Goal: Transaction & Acquisition: Purchase product/service

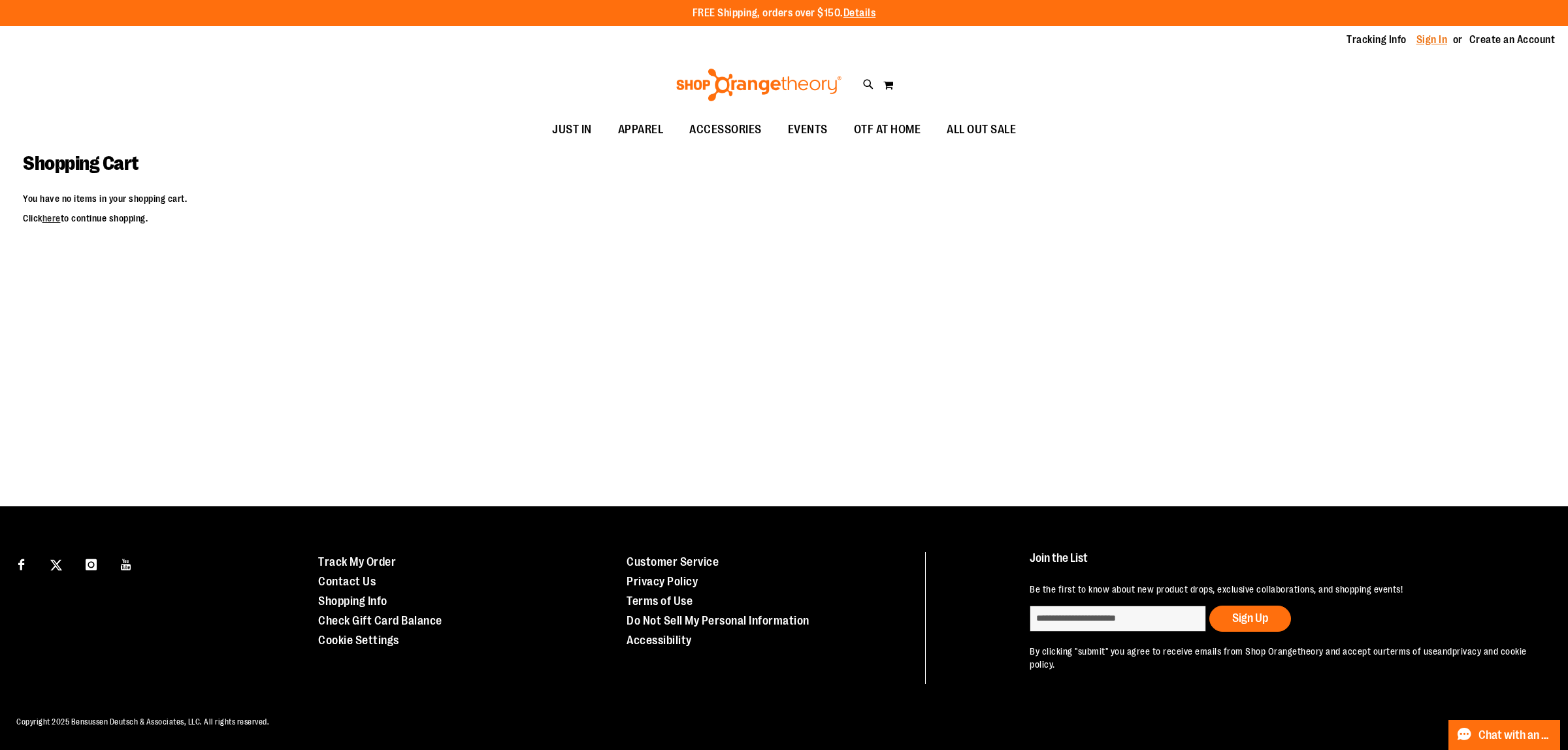
click at [1444, 42] on link "Sign In" at bounding box center [1432, 40] width 32 height 14
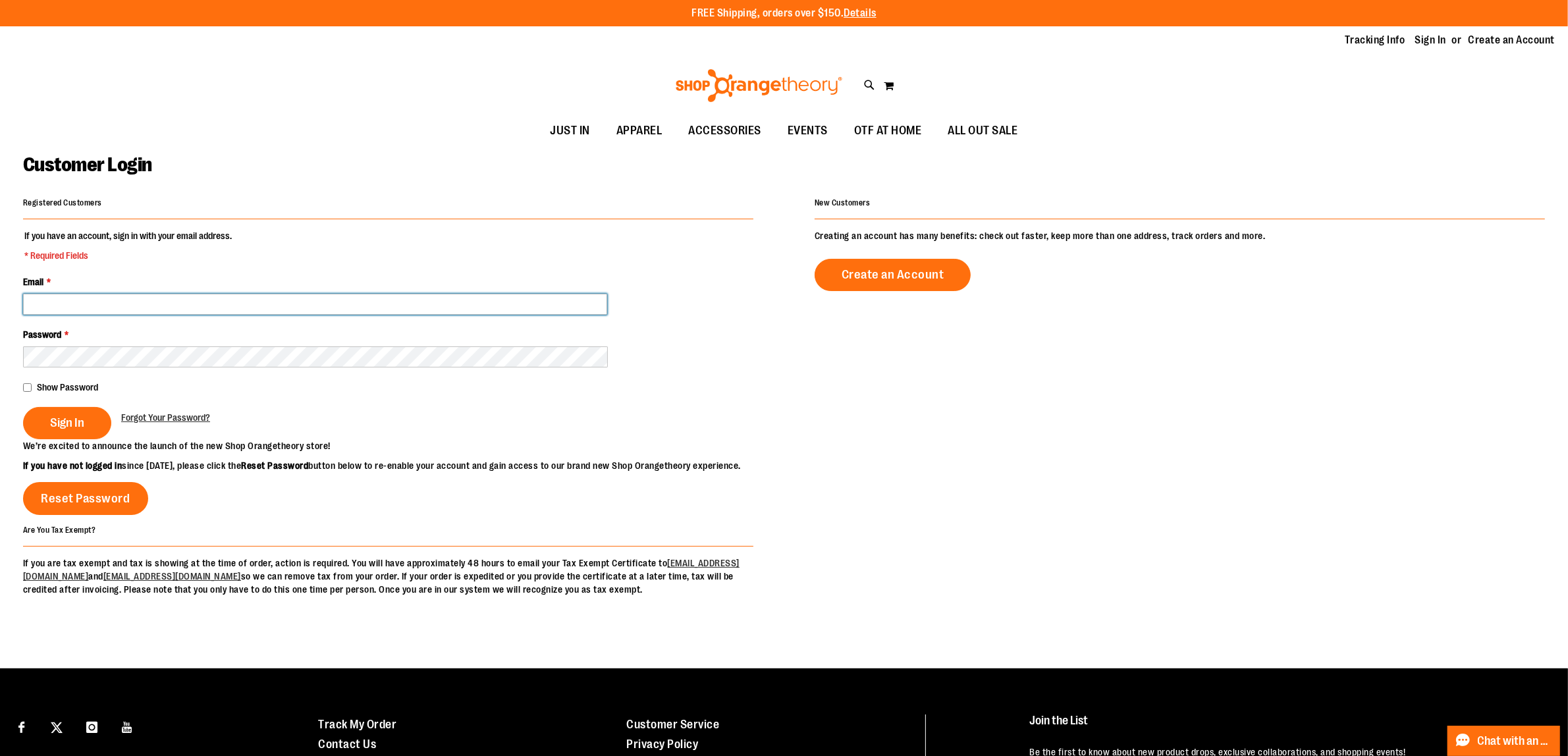
click at [132, 306] on input "Email *" at bounding box center [315, 304] width 584 height 21
type input "**********"
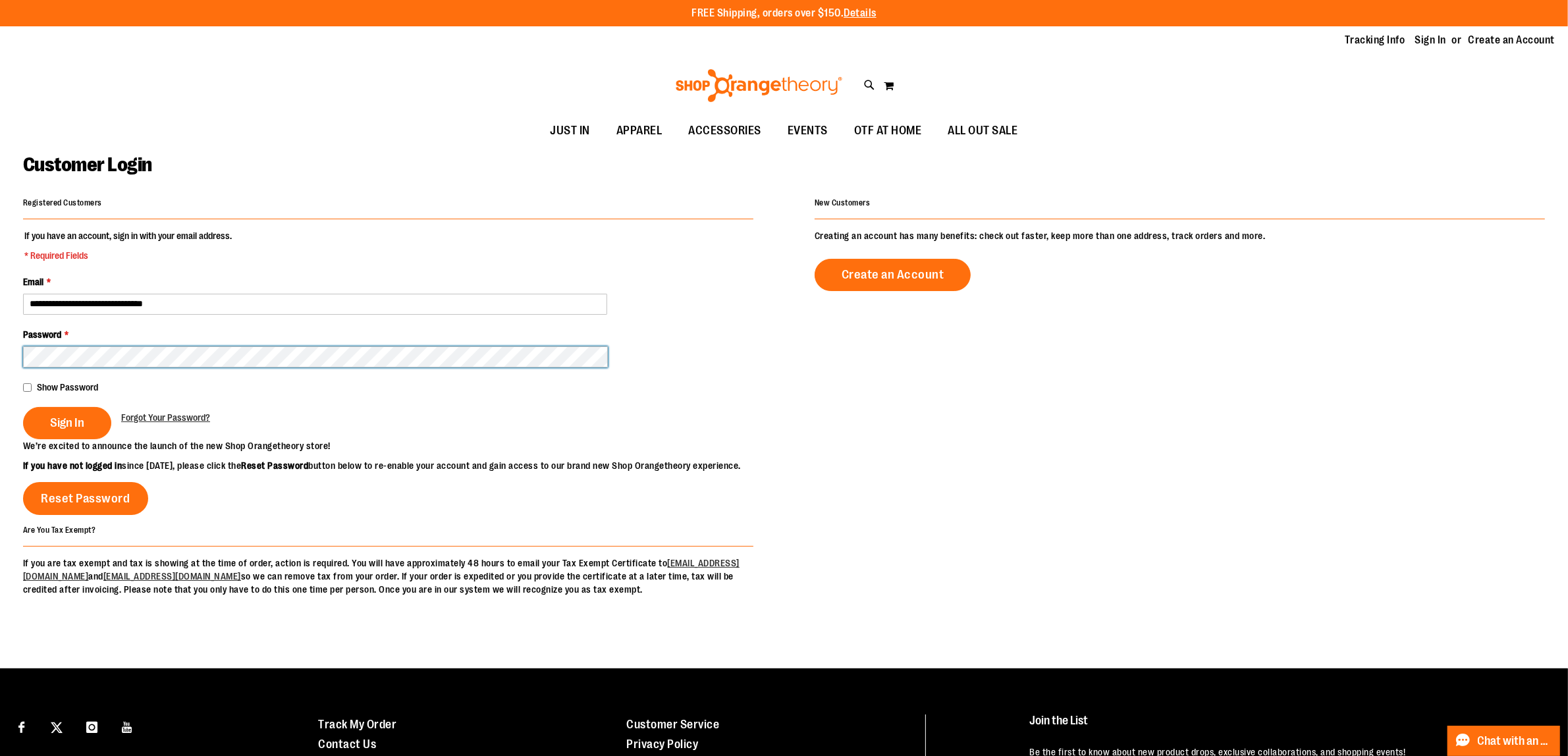
click at [23, 407] on button "Sign In" at bounding box center [67, 423] width 88 height 32
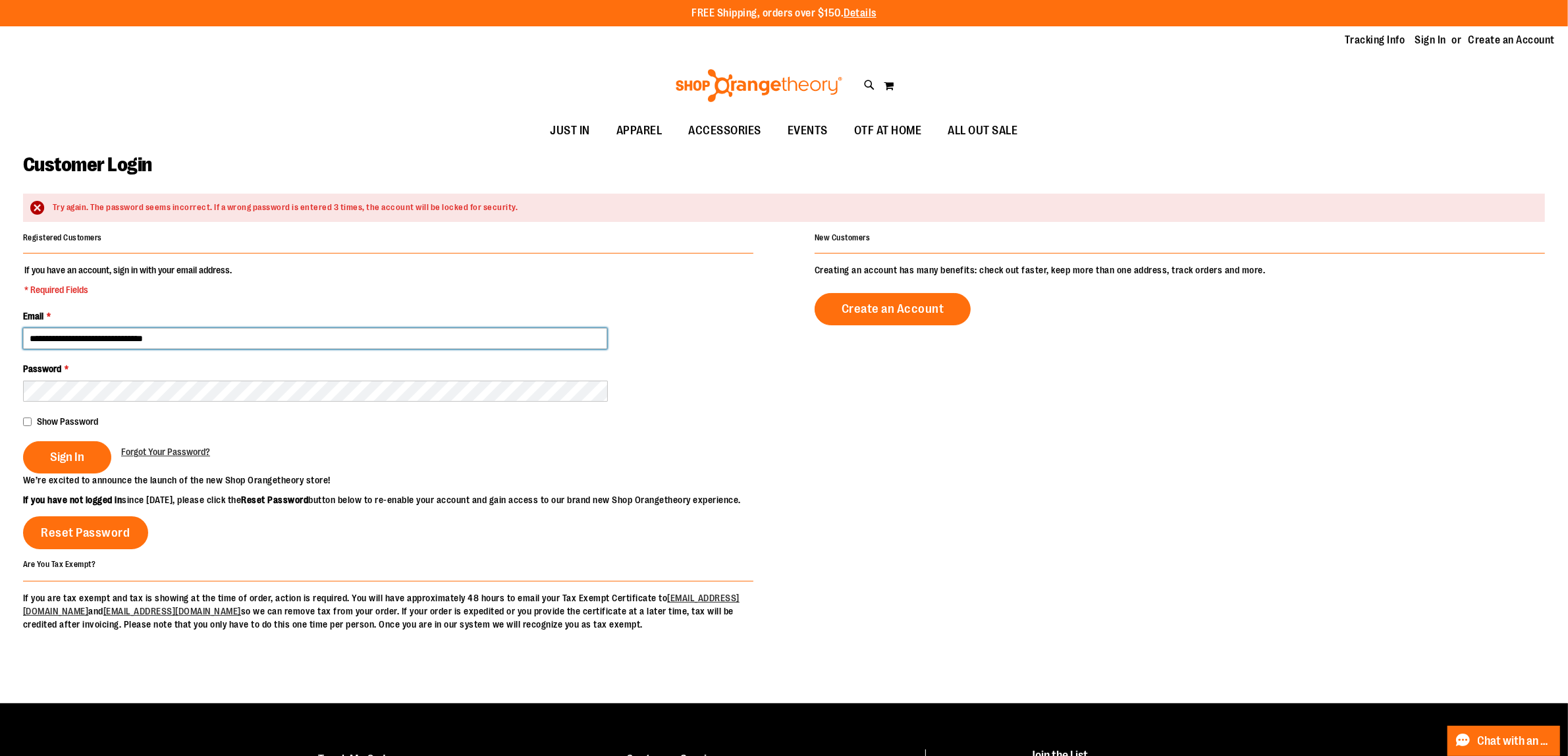
drag, startPoint x: 53, startPoint y: 339, endPoint x: 53, endPoint y: 374, distance: 35.0
click at [53, 339] on input "**********" at bounding box center [315, 338] width 584 height 21
type input "**********"
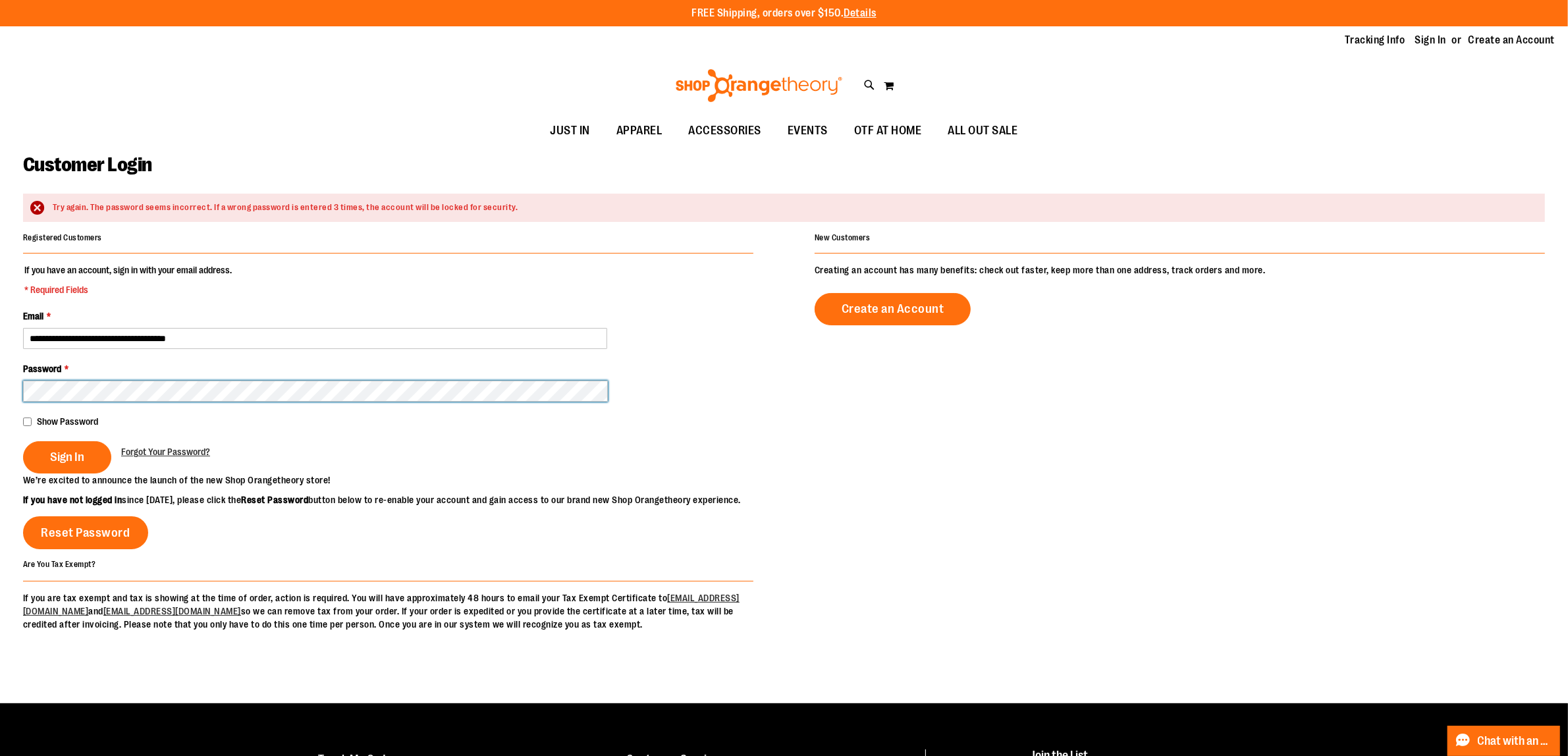
click at [23, 441] on button "Sign In" at bounding box center [67, 457] width 88 height 32
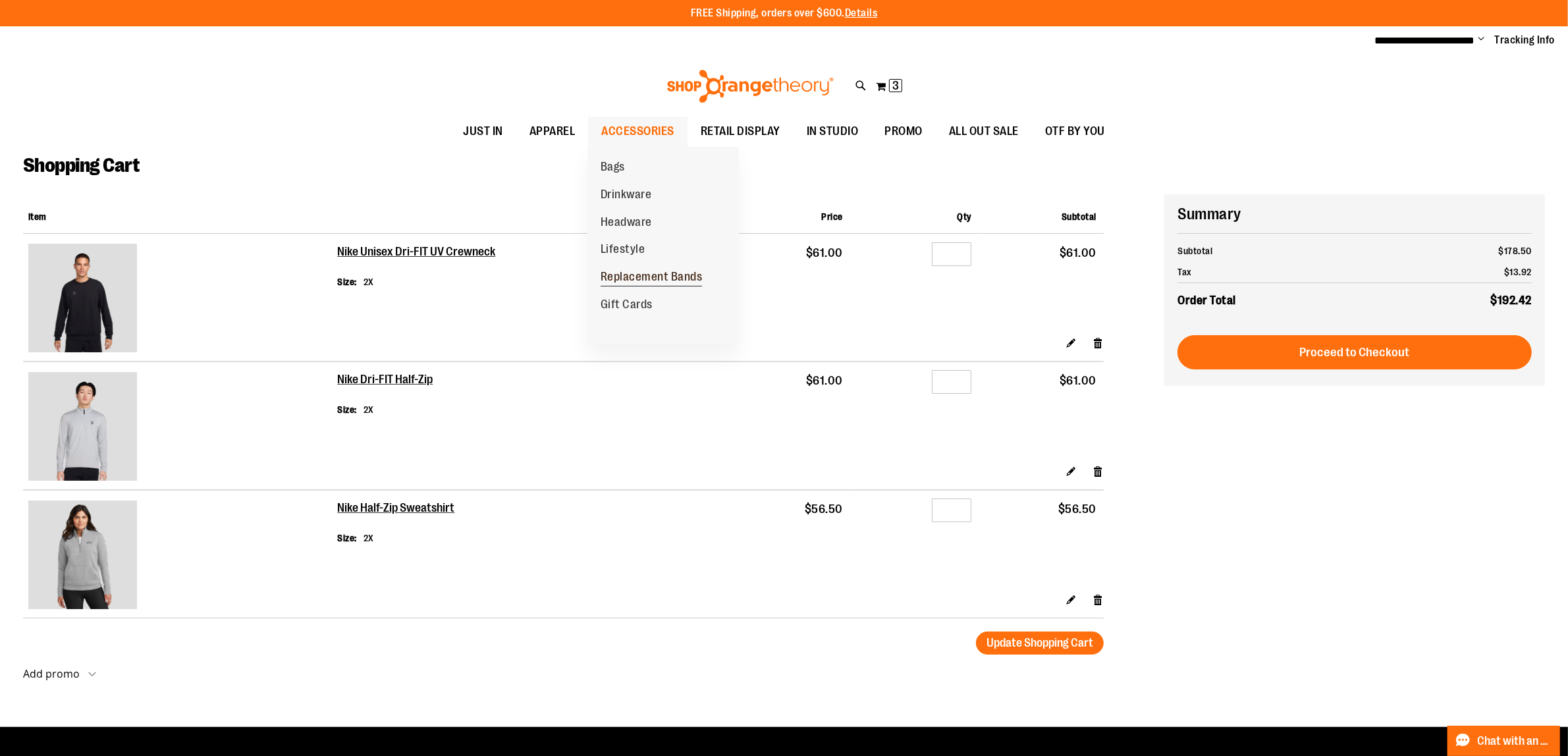
click at [656, 278] on span "Replacement Bands" at bounding box center [652, 278] width 102 height 16
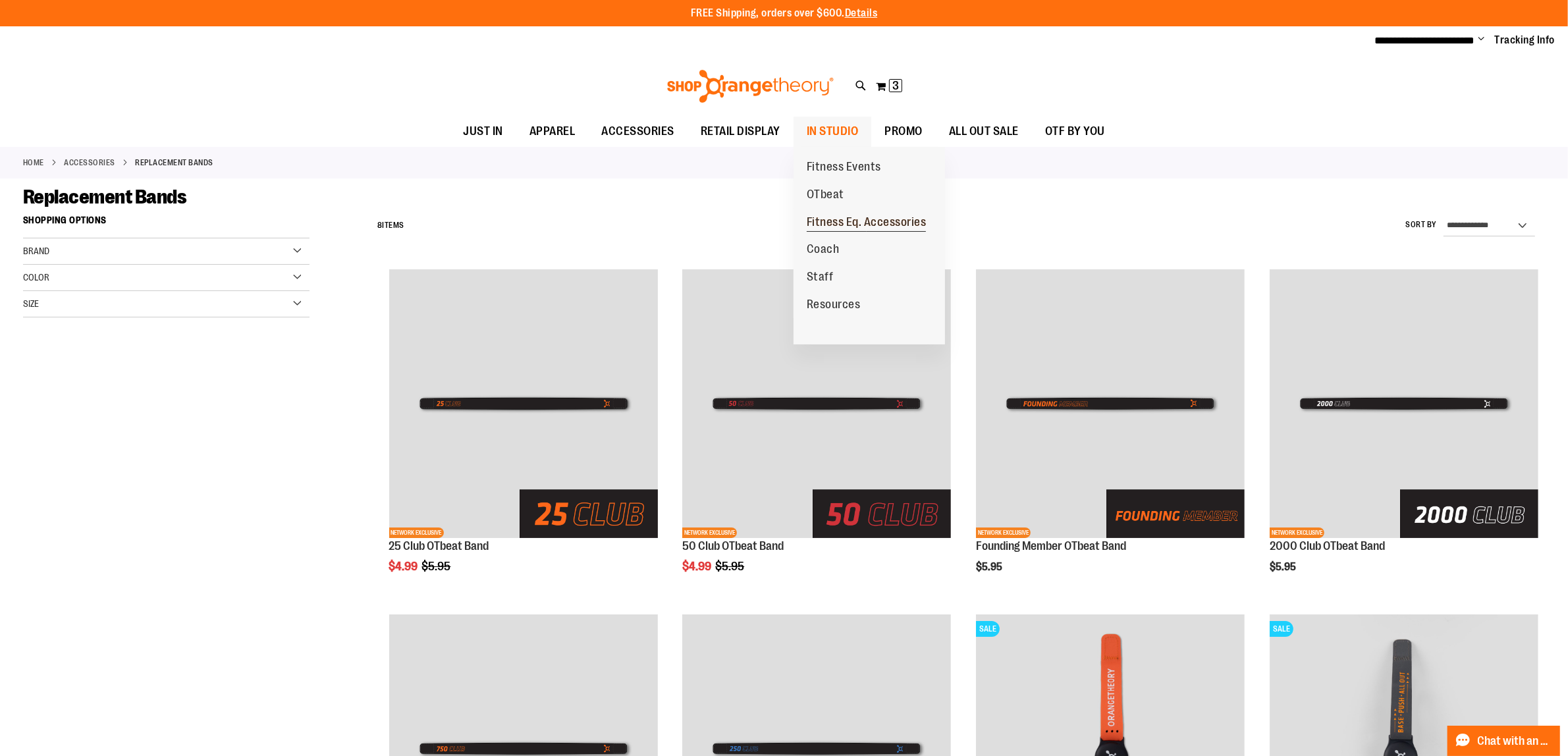
click at [896, 224] on span "Fitness Eq. Accessories" at bounding box center [866, 223] width 120 height 16
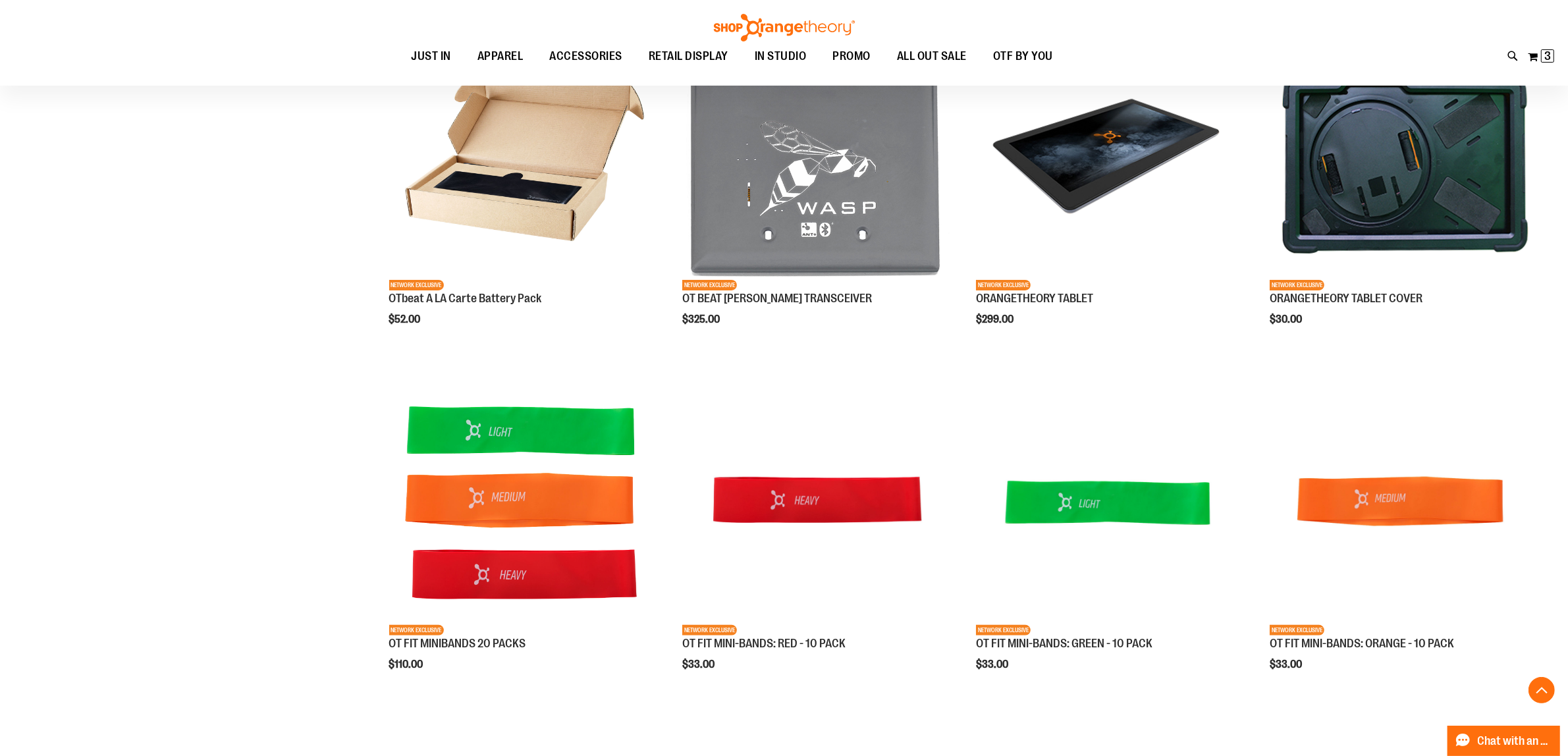
scroll to position [494, 0]
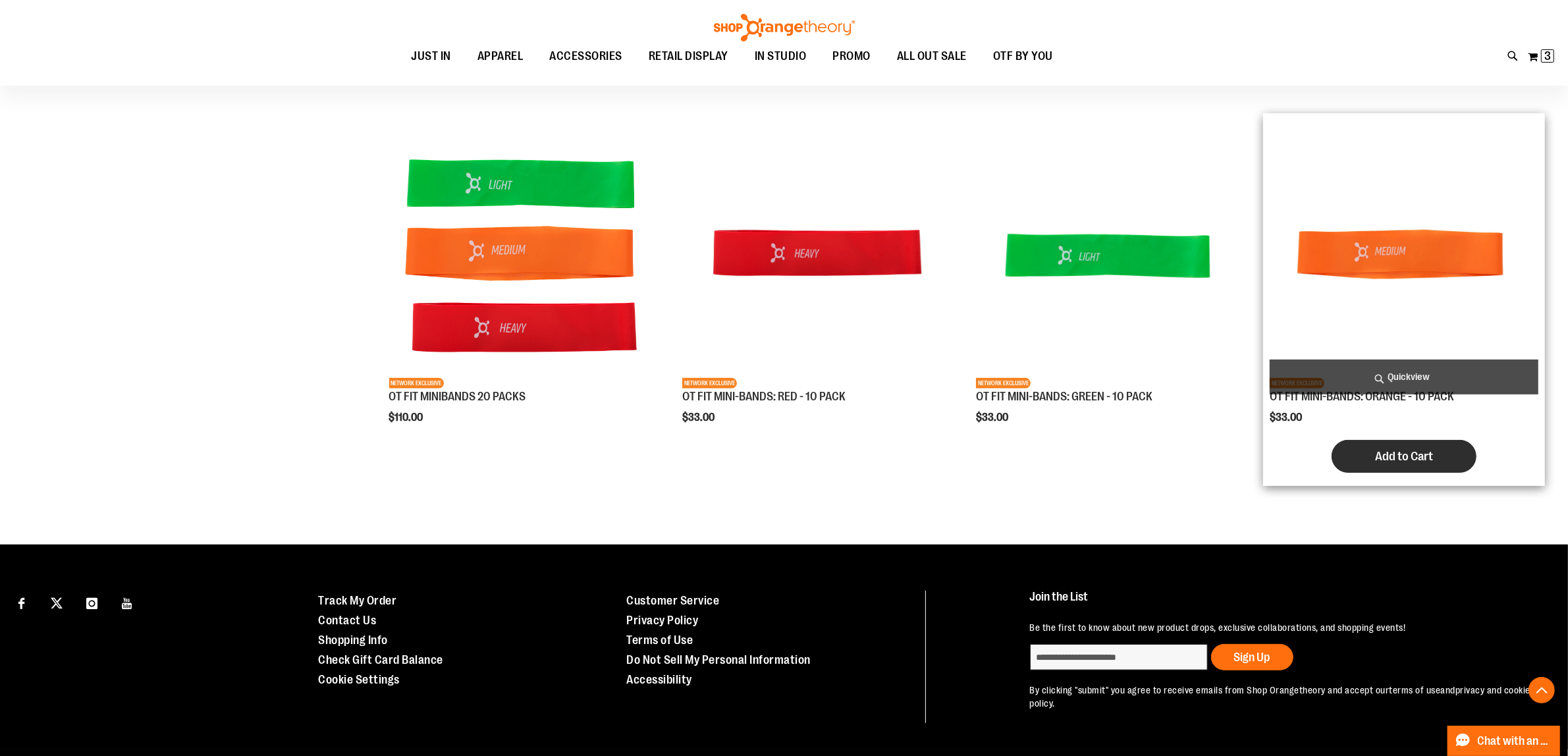
click at [1423, 462] on span "Add to Cart" at bounding box center [1404, 456] width 58 height 14
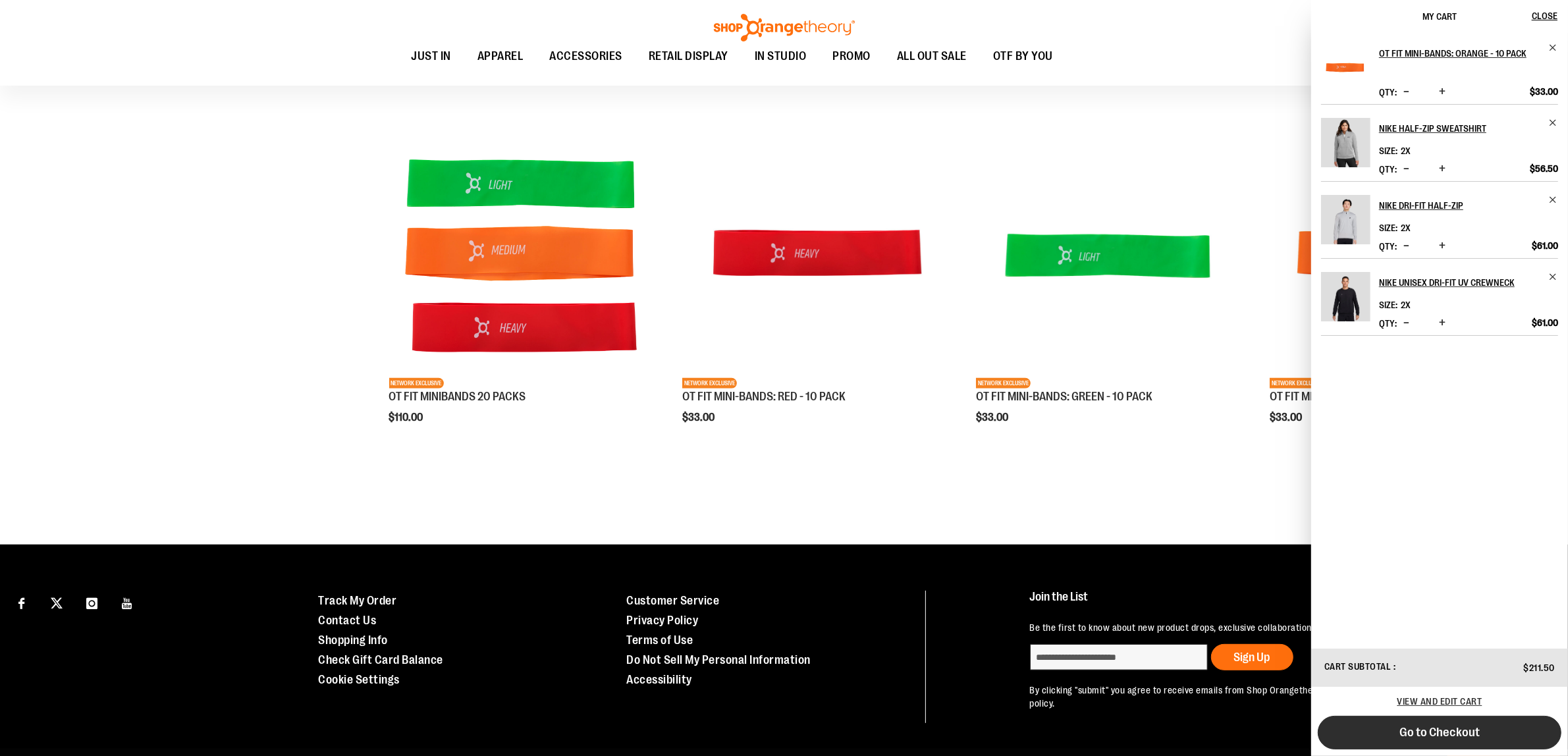
click at [1449, 729] on span "Go to Checkout" at bounding box center [1439, 732] width 80 height 14
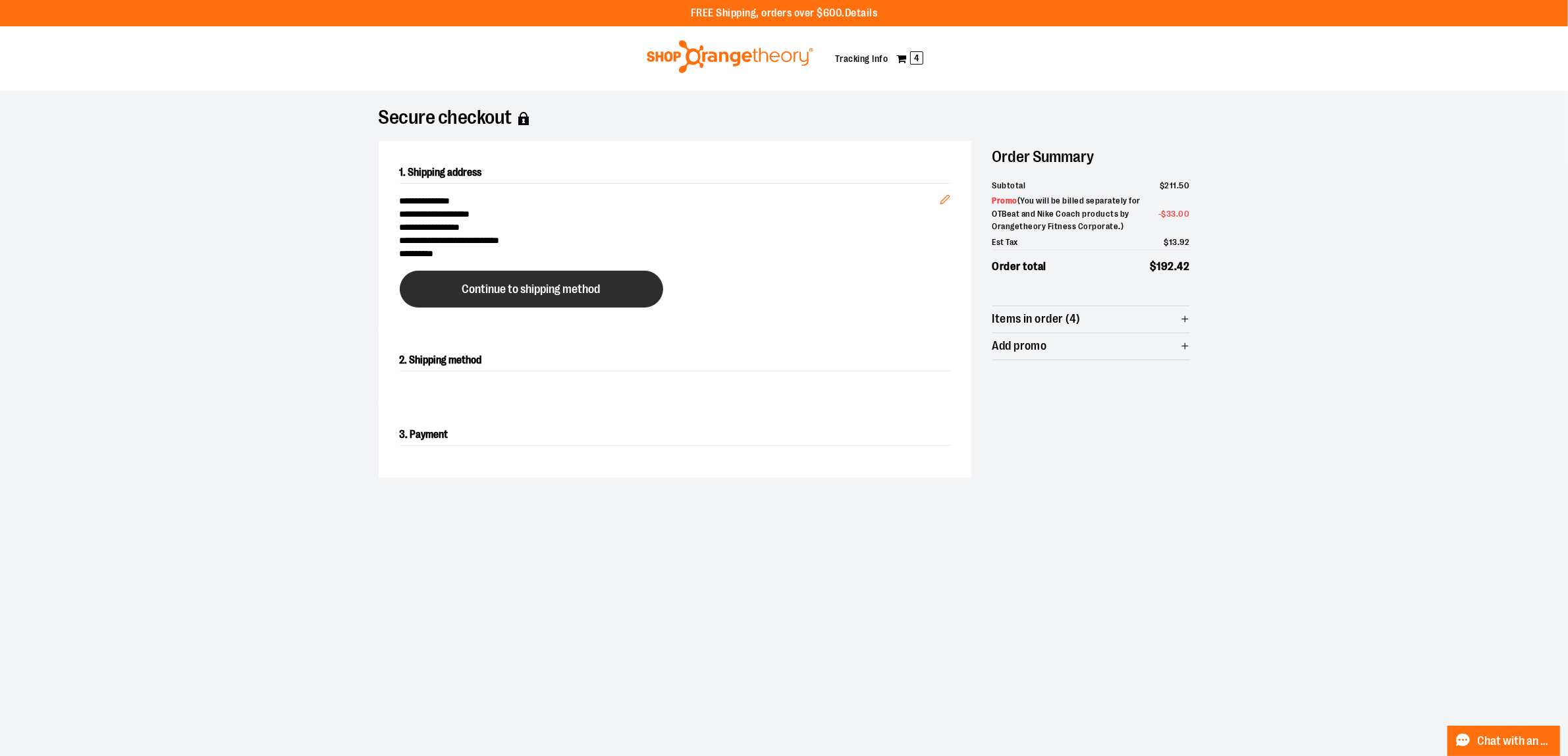
click at [617, 300] on button "Continue to shipping method" at bounding box center [532, 289] width 264 height 37
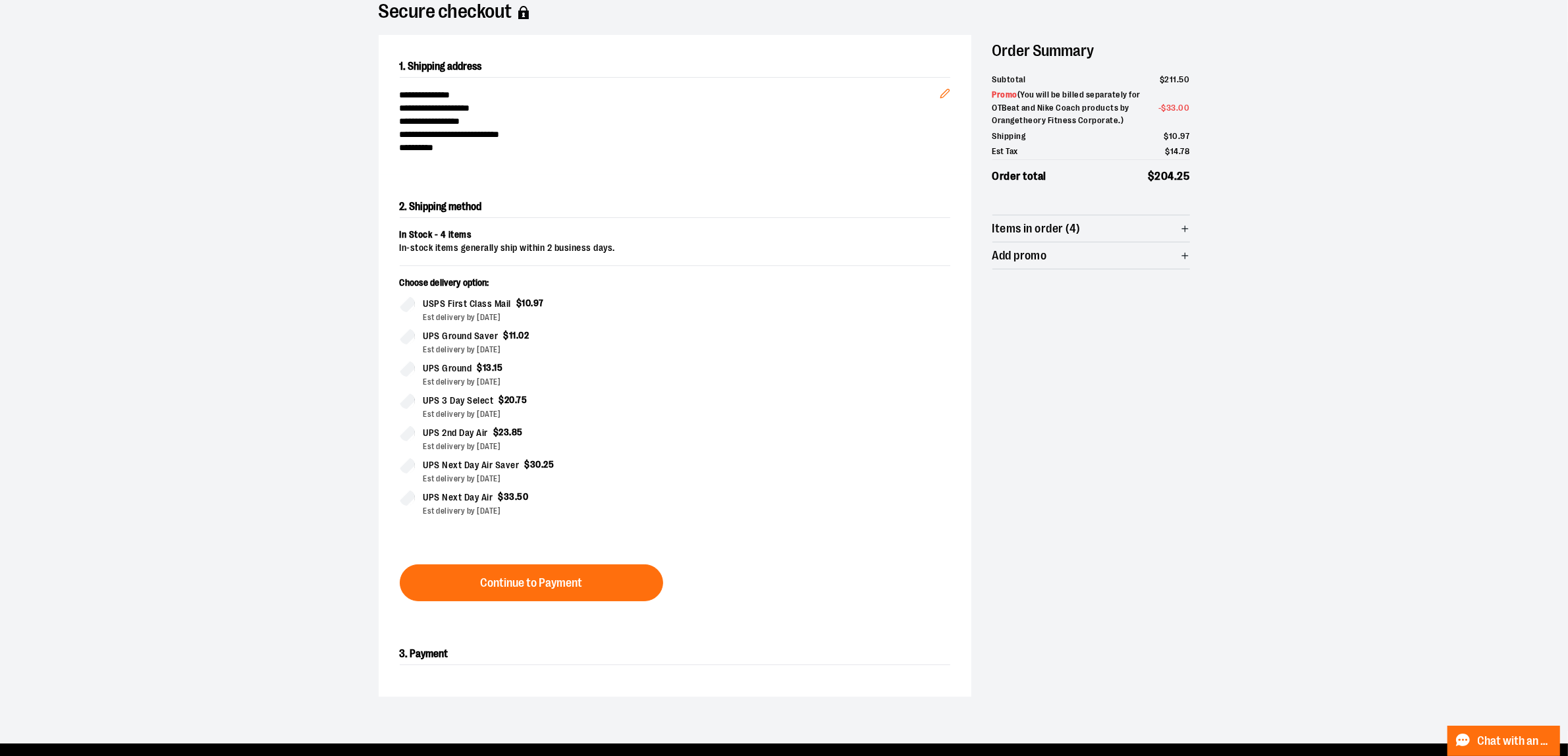
scroll to position [225, 0]
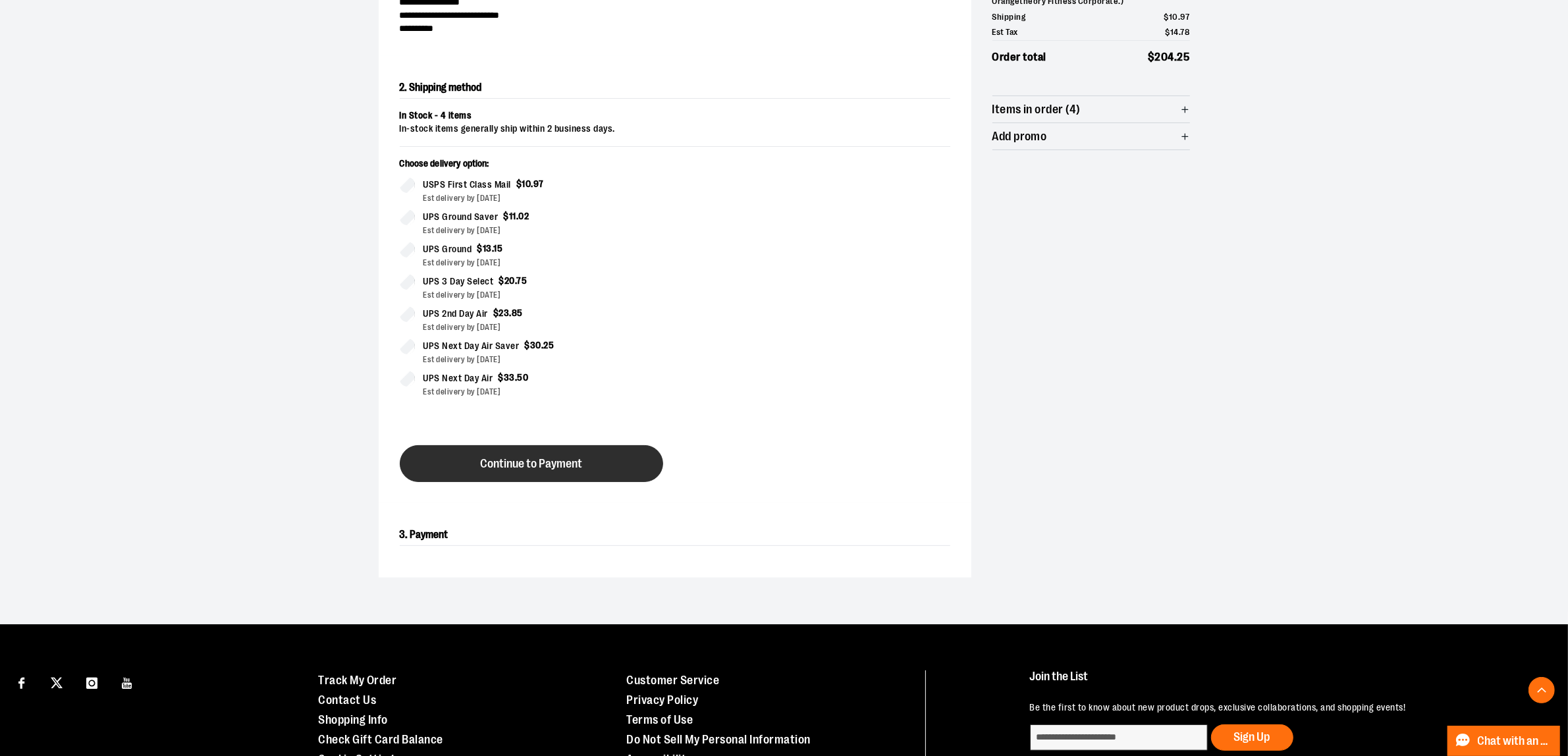
click at [572, 468] on span "Continue to Payment" at bounding box center [531, 464] width 102 height 13
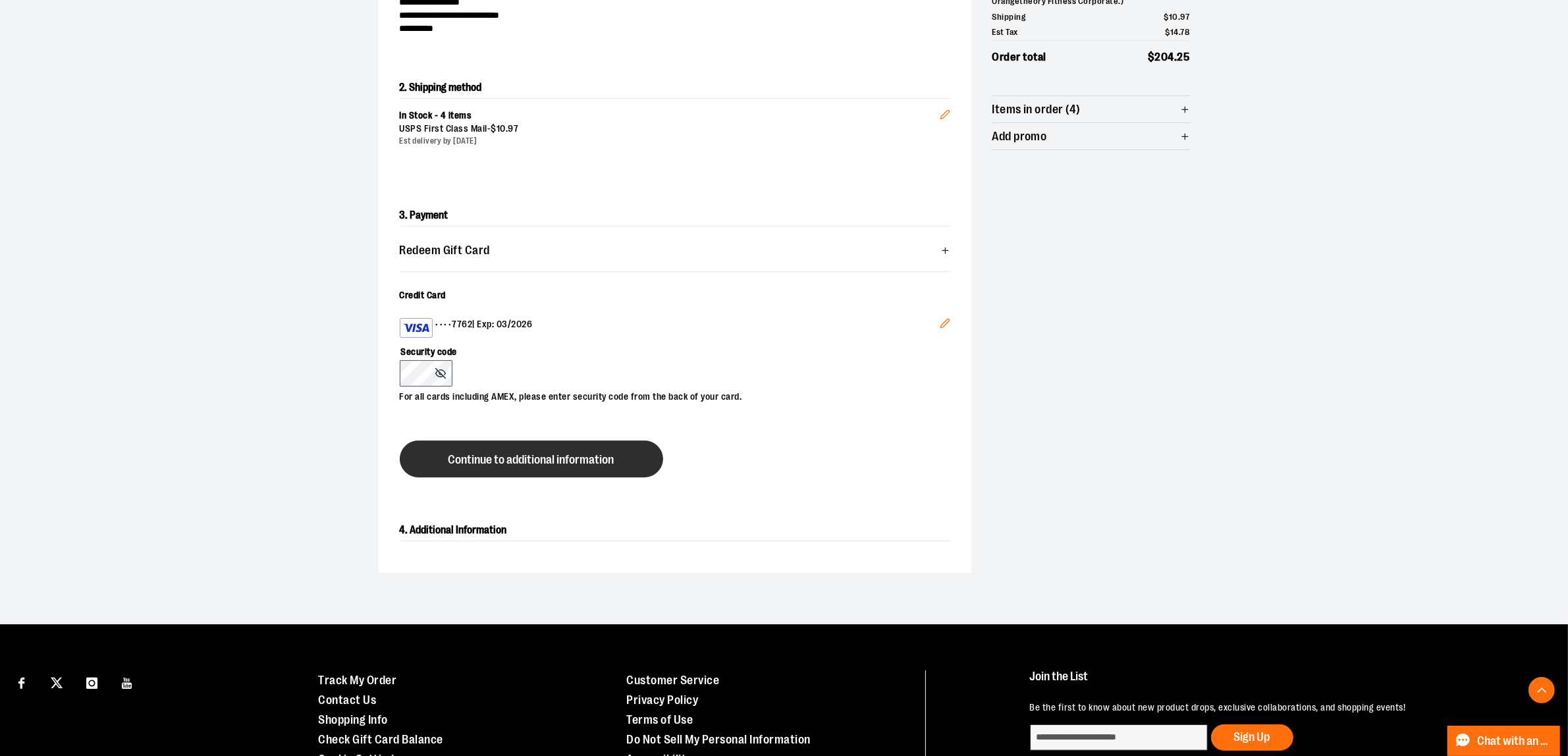
click at [573, 468] on button "Continue to additional information" at bounding box center [532, 459] width 264 height 37
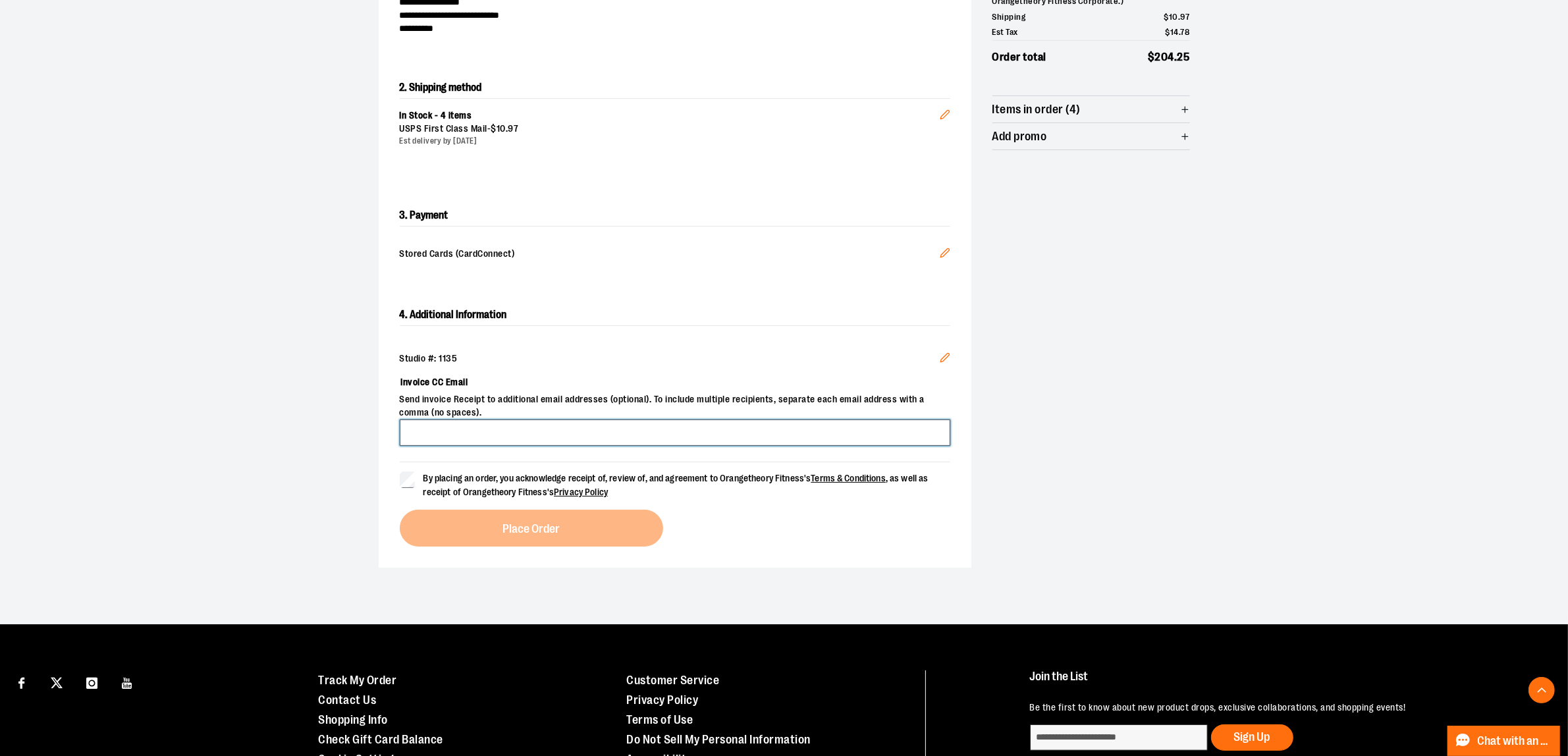
click at [558, 438] on input "Invoice CC Email" at bounding box center [675, 433] width 551 height 26
type input "**********"
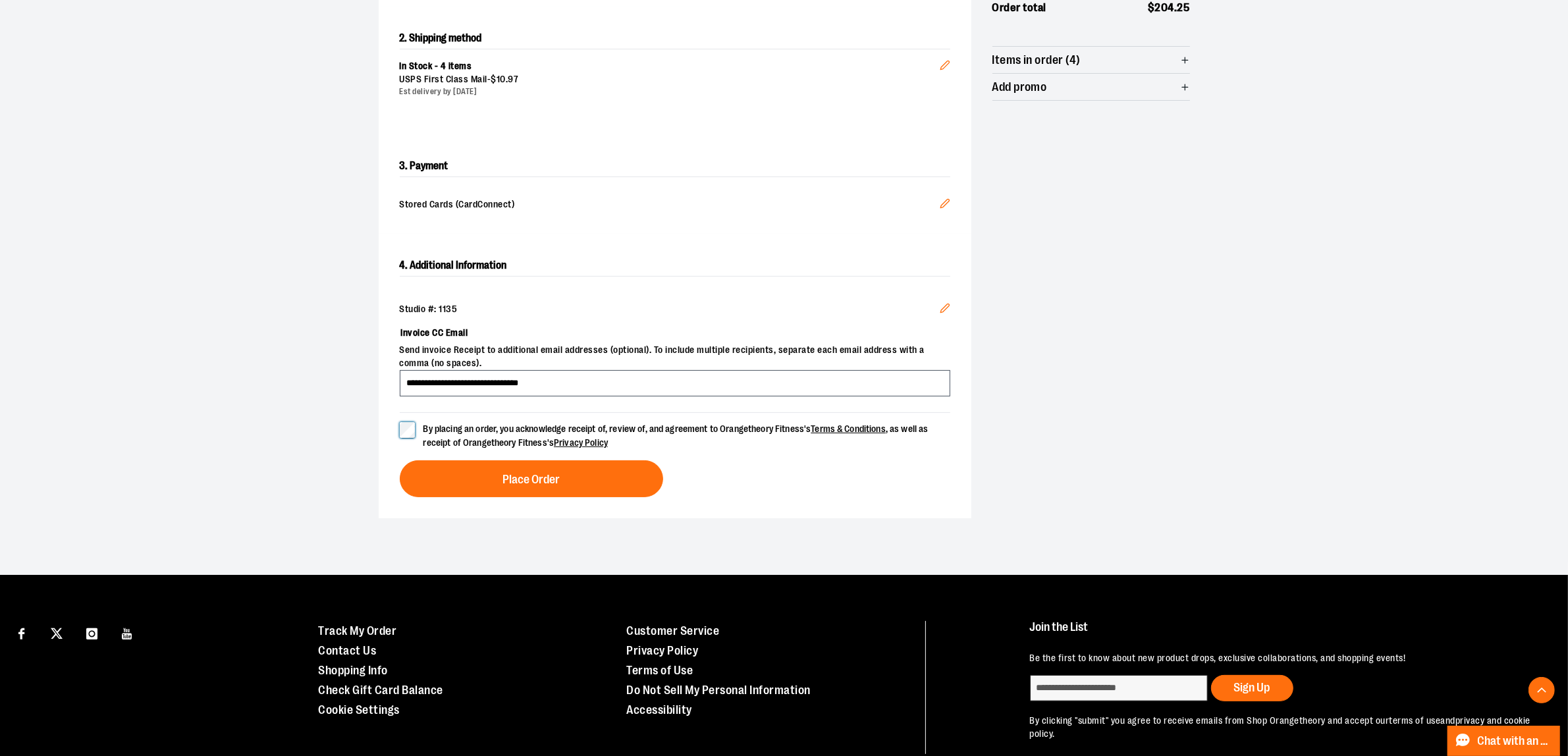
scroll to position [339, 0]
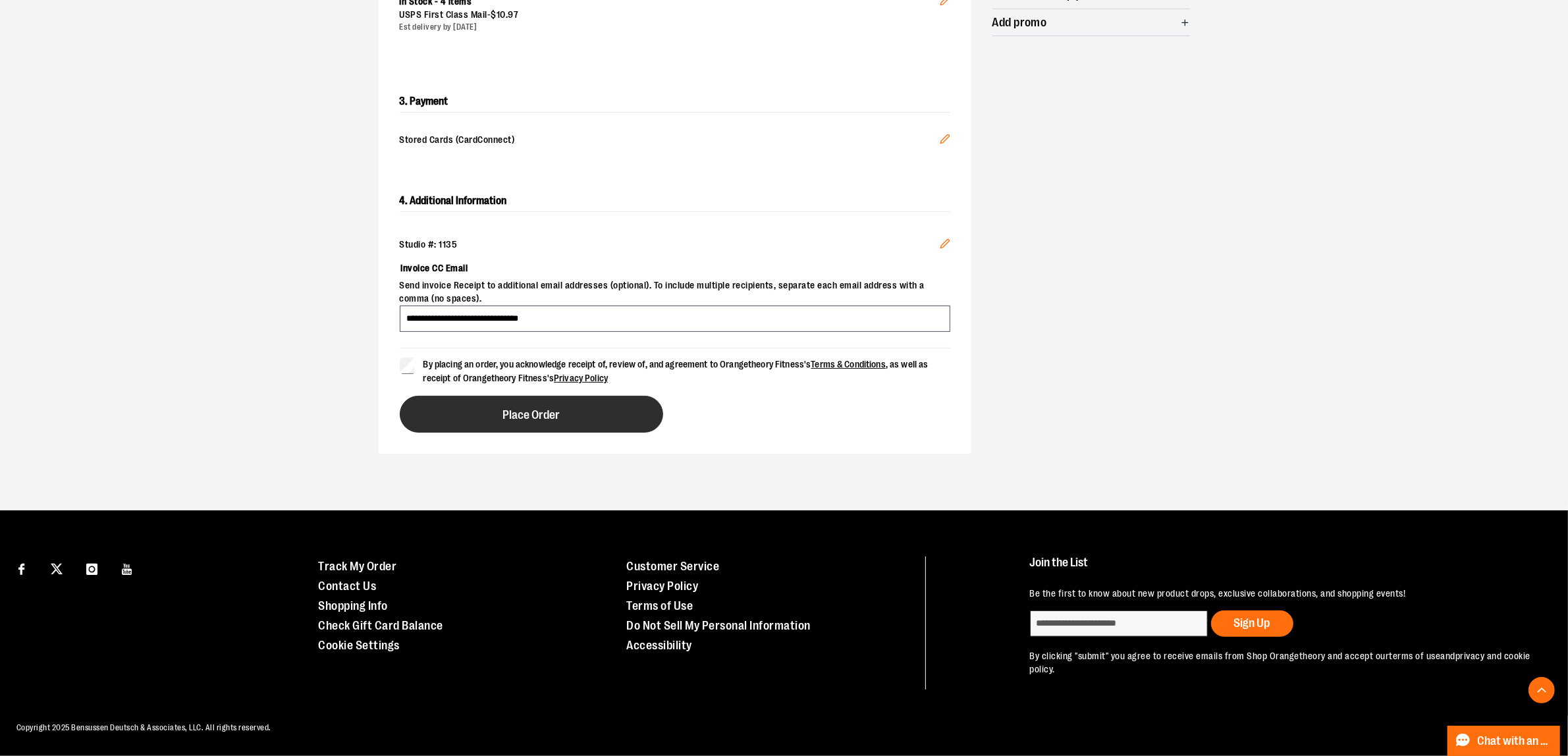
click at [542, 422] on span "Place Order" at bounding box center [531, 415] width 57 height 13
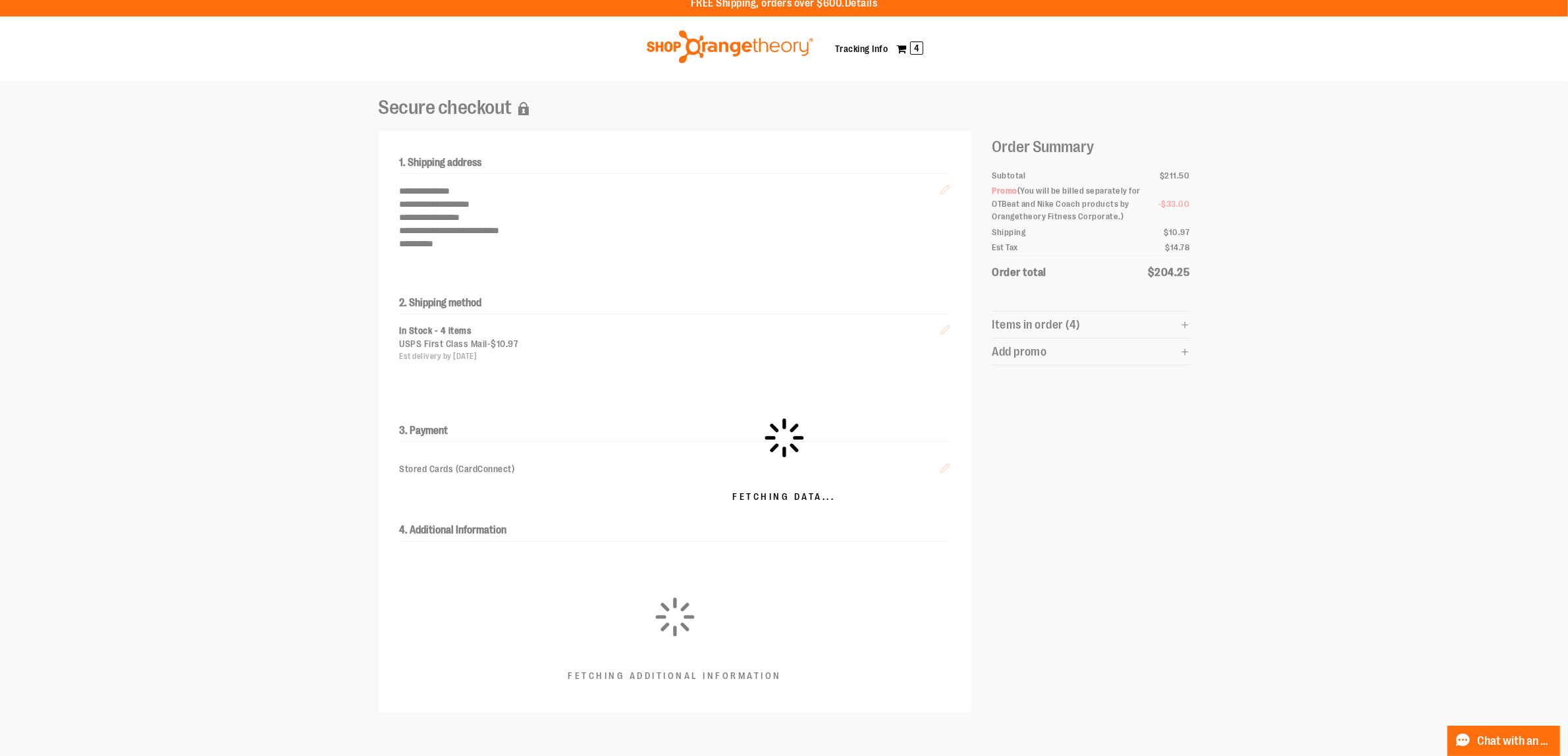
scroll to position [0, 0]
